Goal: Transaction & Acquisition: Purchase product/service

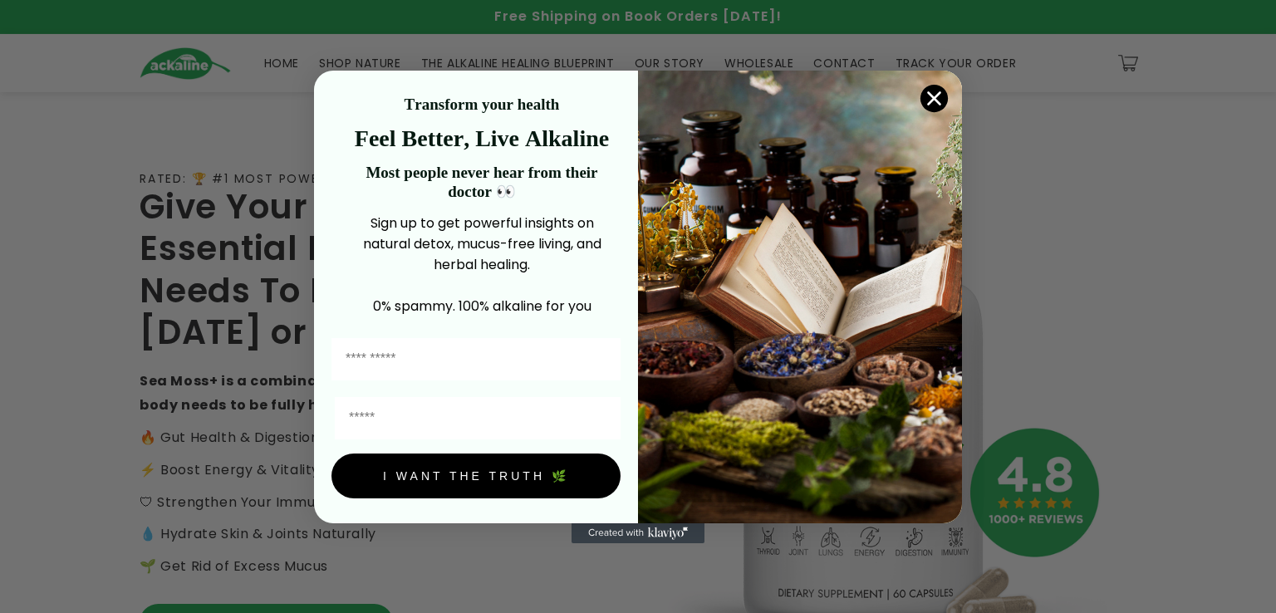
click at [919, 100] on icon "Close dialog" at bounding box center [933, 98] width 29 height 29
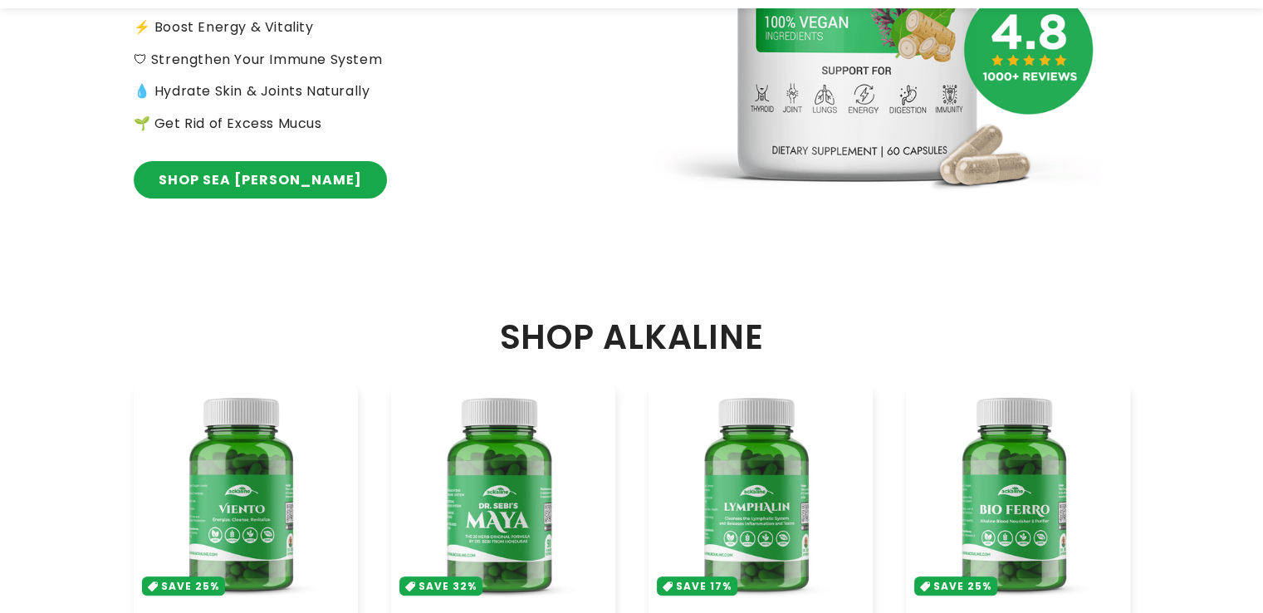
scroll to position [664, 0]
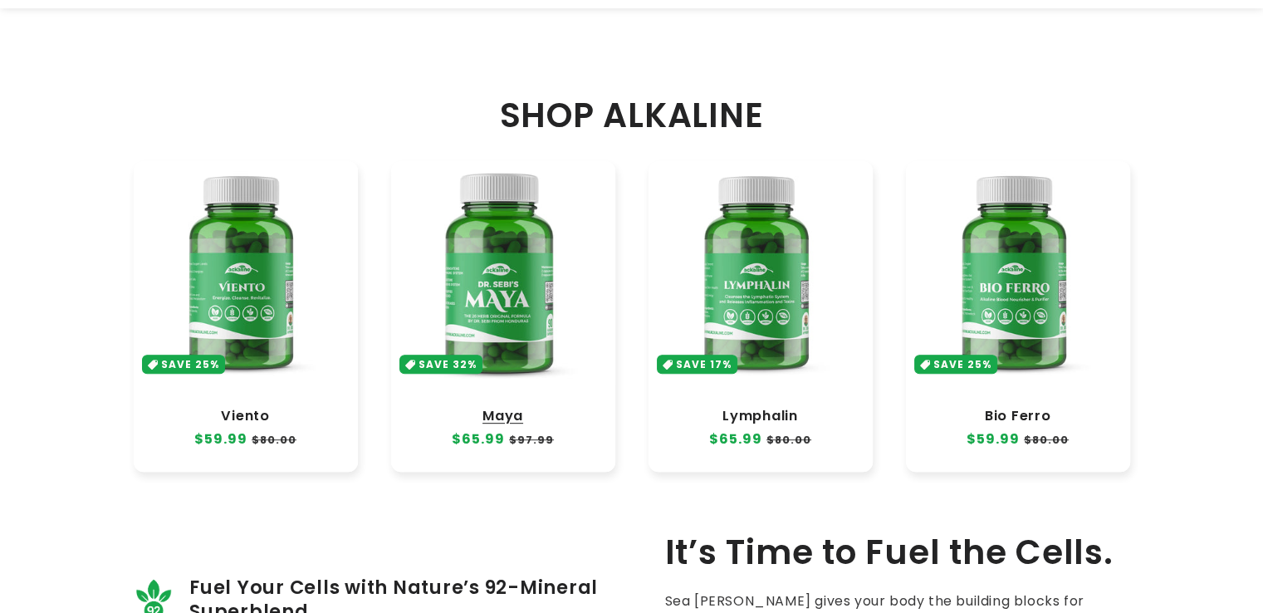
click at [571, 408] on link "Maya" at bounding box center [503, 416] width 191 height 17
